Goal: Task Accomplishment & Management: Complete application form

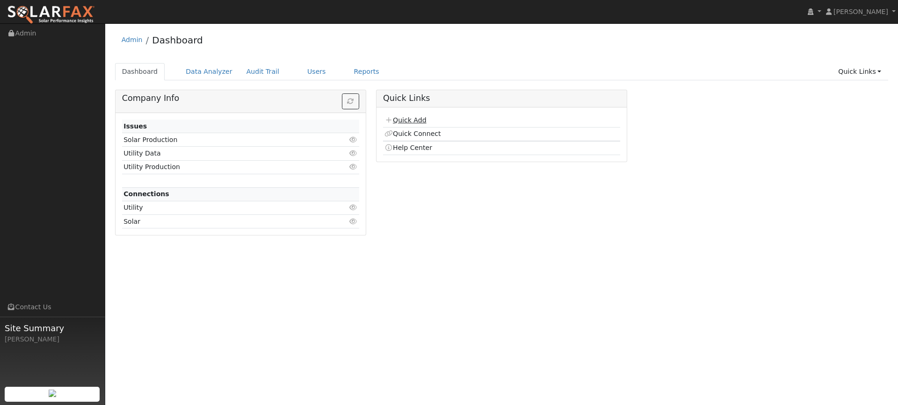
click at [402, 121] on link "Quick Add" at bounding box center [405, 119] width 42 height 7
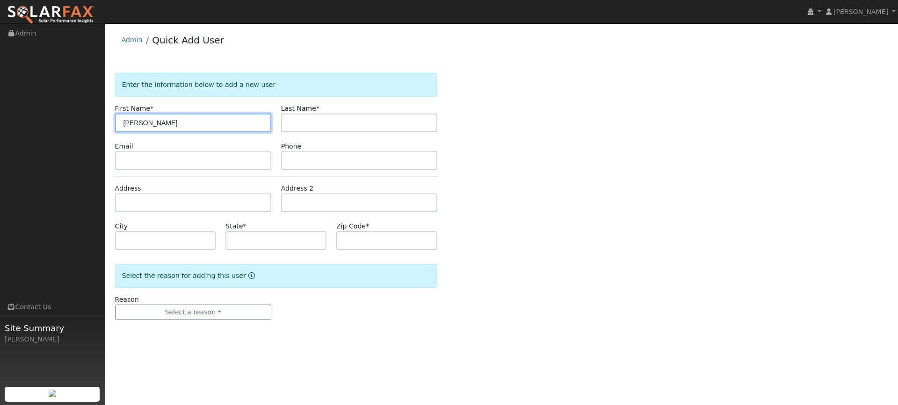
type input "[PERSON_NAME]"
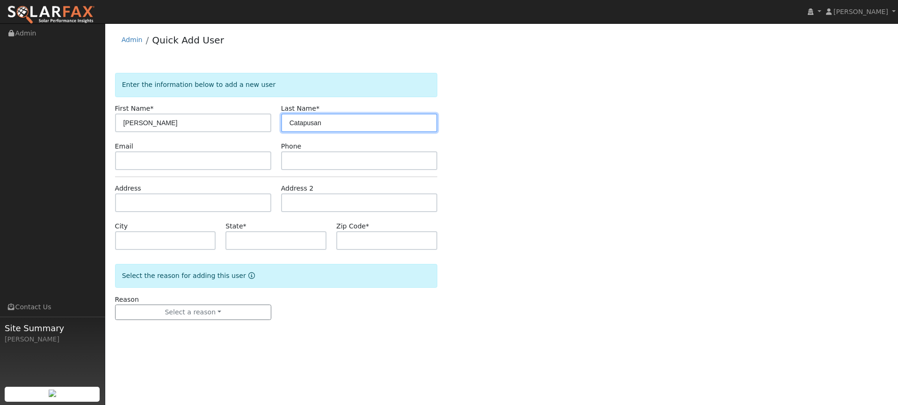
type input "Catapusan"
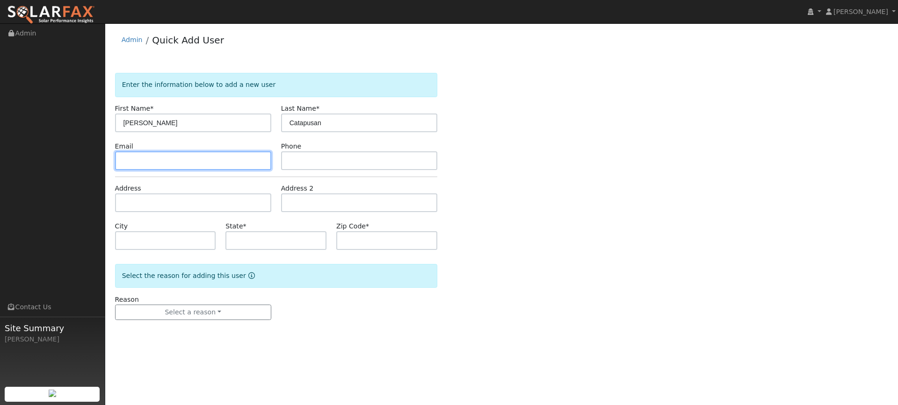
click at [144, 153] on input "text" at bounding box center [193, 160] width 156 height 19
paste input "nickson.catapusan@yahoo.com"
type input "nickson.catapusan@yahoo.com"
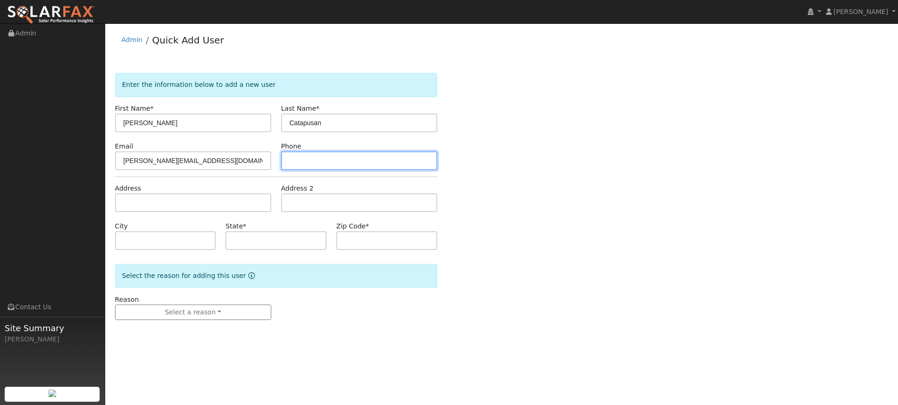
click at [350, 162] on input "text" at bounding box center [359, 160] width 156 height 19
paste input "(707) 688-3687"
type input "(707) 688-3687"
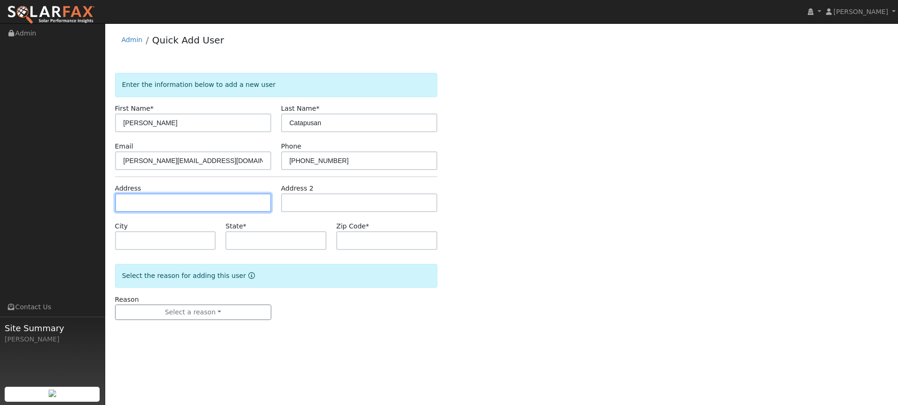
click at [240, 201] on input "text" at bounding box center [193, 203] width 156 height 19
paste input "2828 Shelter Hill Drive"
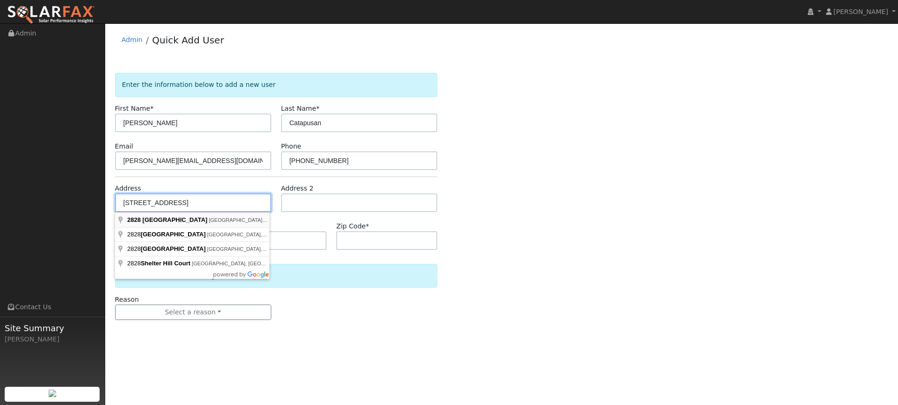
type input "2828 Shelter Hill Drive"
type input "Fairfield"
type input "CA"
type input "94534"
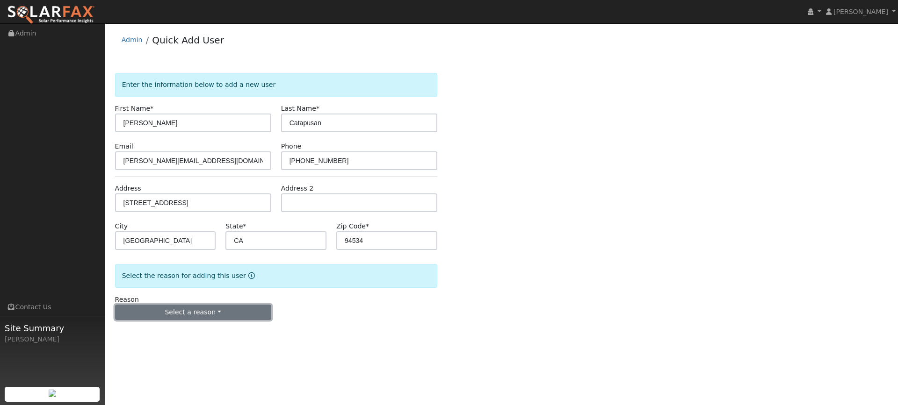
click at [191, 318] on button "Select a reason" at bounding box center [193, 313] width 156 height 16
click at [186, 335] on link "New lead" at bounding box center [166, 331] width 103 height 13
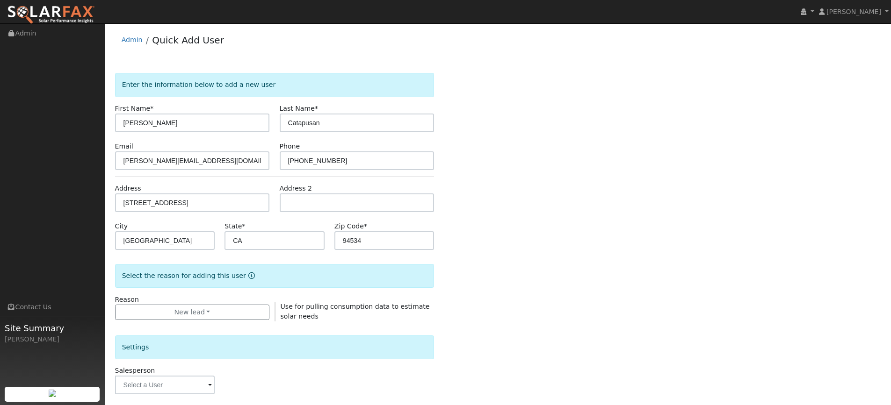
scroll to position [93, 0]
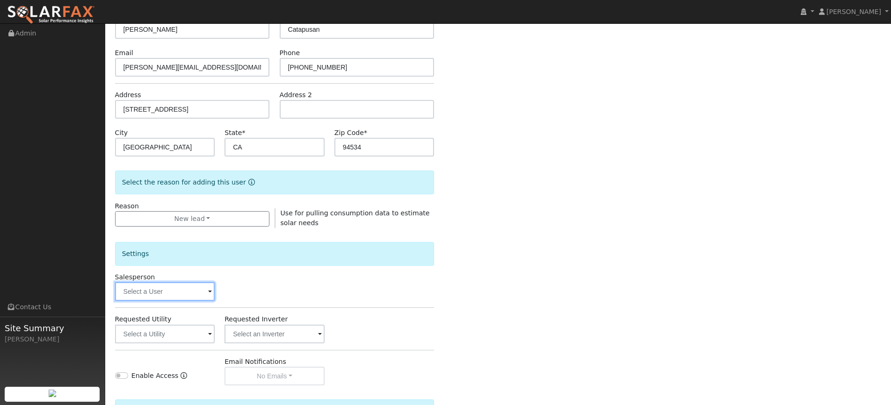
click at [173, 283] on input "text" at bounding box center [165, 291] width 100 height 19
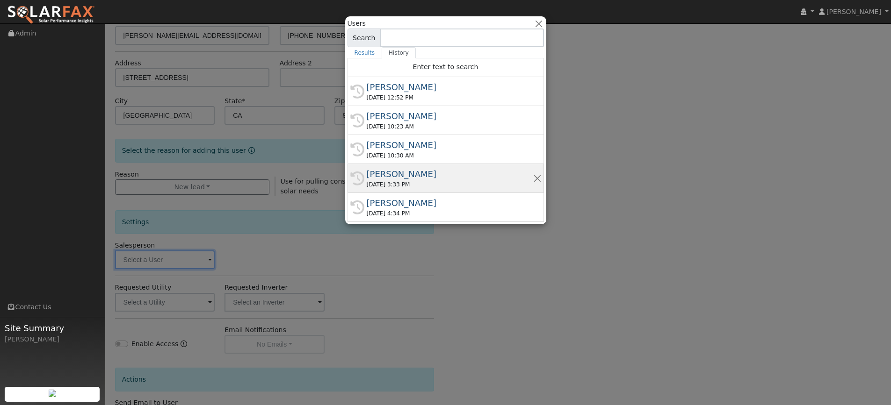
scroll to position [140, 0]
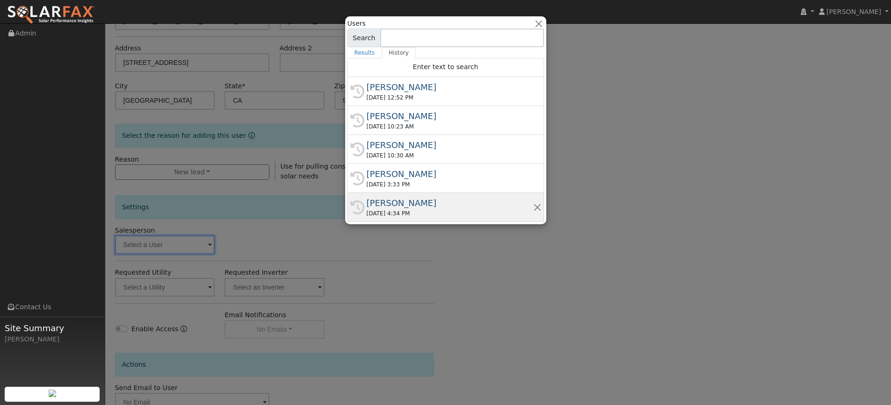
click at [452, 205] on div "Paul Barber" at bounding box center [449, 203] width 166 height 13
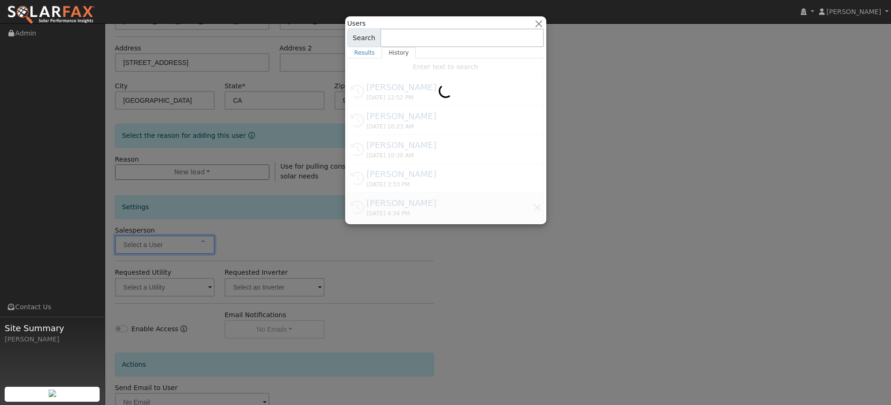
type input "Paul Barber"
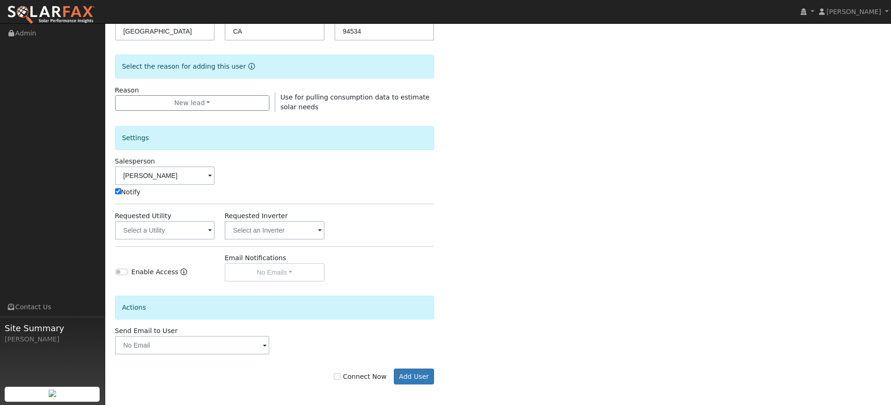
scroll to position [212, 0]
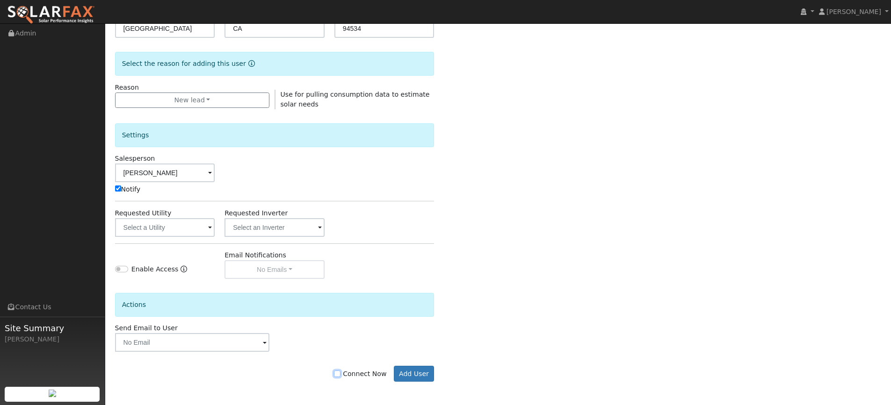
click at [340, 377] on input "Connect Now" at bounding box center [337, 374] width 7 height 7
checkbox input "true"
click at [409, 372] on button "Add User" at bounding box center [414, 374] width 41 height 16
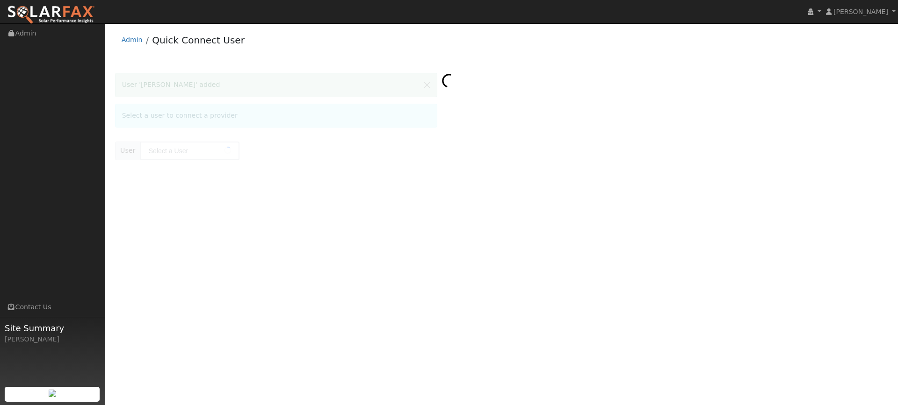
type input "[PERSON_NAME]"
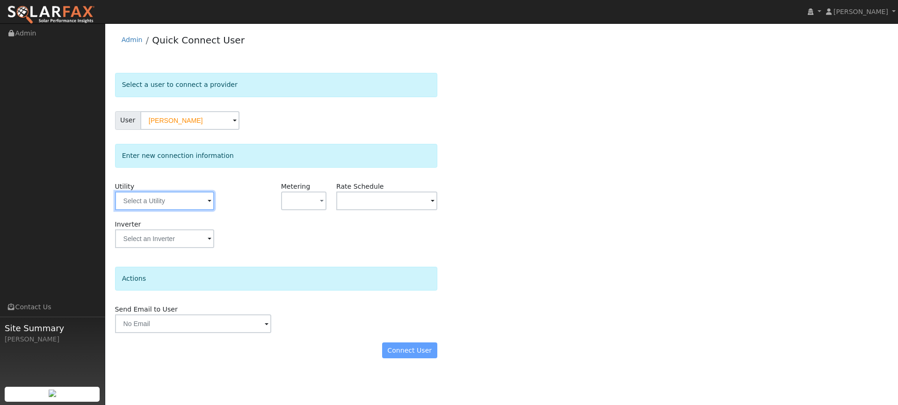
click at [190, 204] on input "text" at bounding box center [164, 201] width 99 height 19
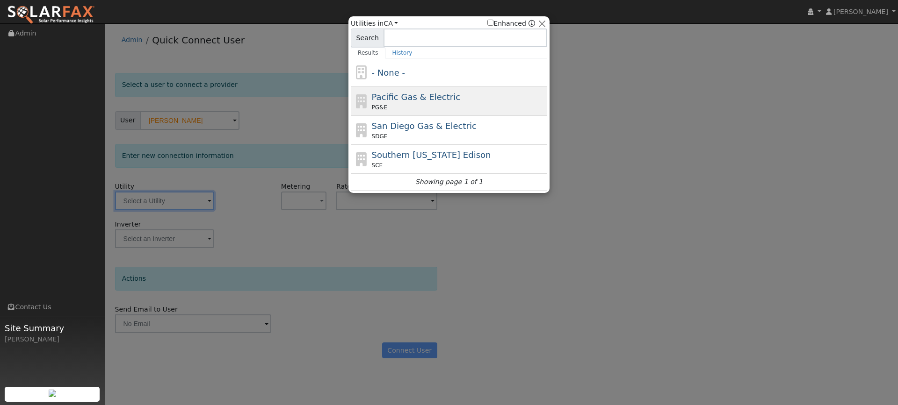
click at [438, 105] on div "PG&E" at bounding box center [458, 107] width 173 height 8
type input "PG&E"
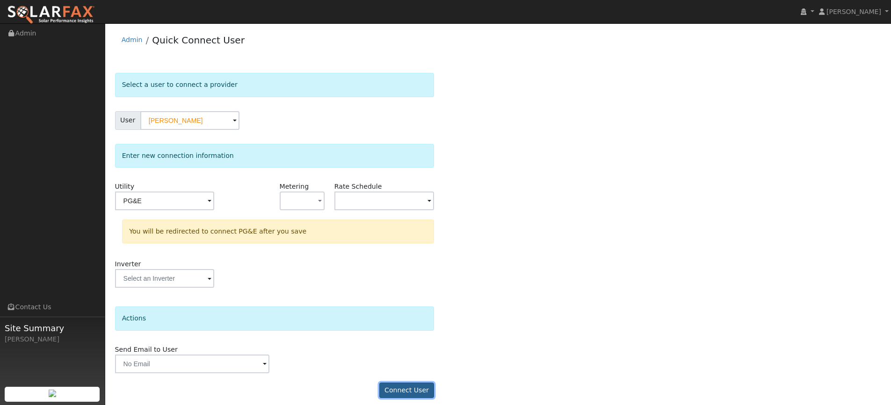
click at [421, 392] on button "Connect User" at bounding box center [406, 391] width 55 height 16
